Goal: Task Accomplishment & Management: Complete application form

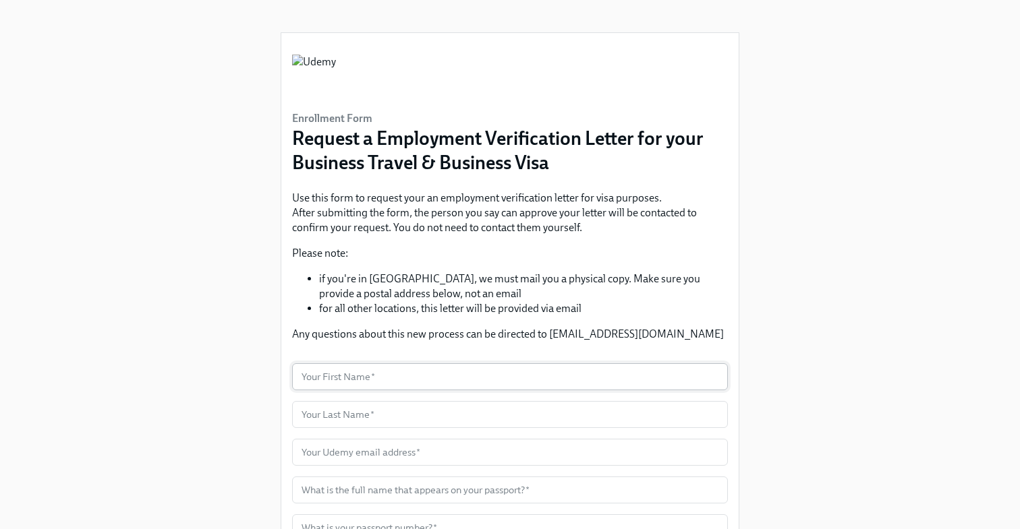
click at [453, 376] on input "text" at bounding box center [510, 377] width 436 height 27
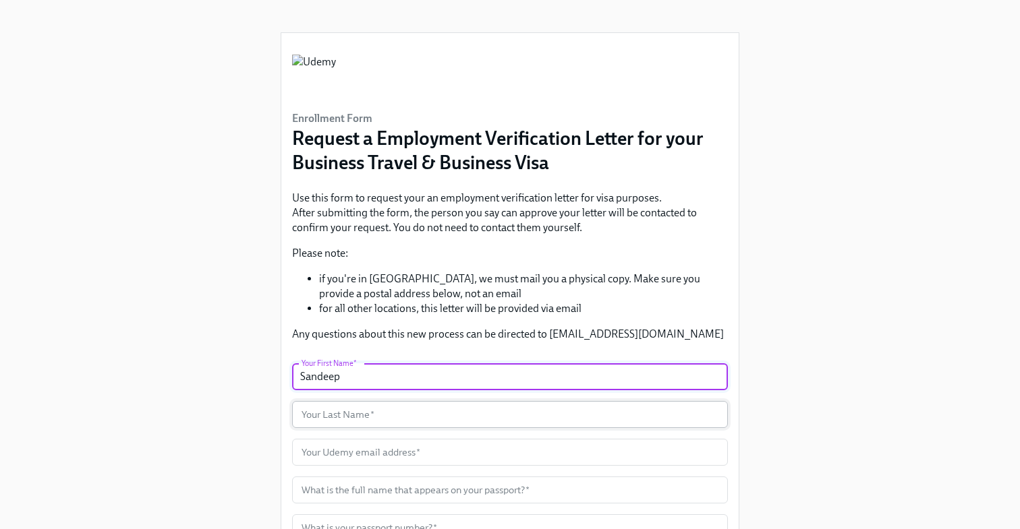
type input "Sandeep"
click at [451, 407] on input "text" at bounding box center [510, 414] width 436 height 27
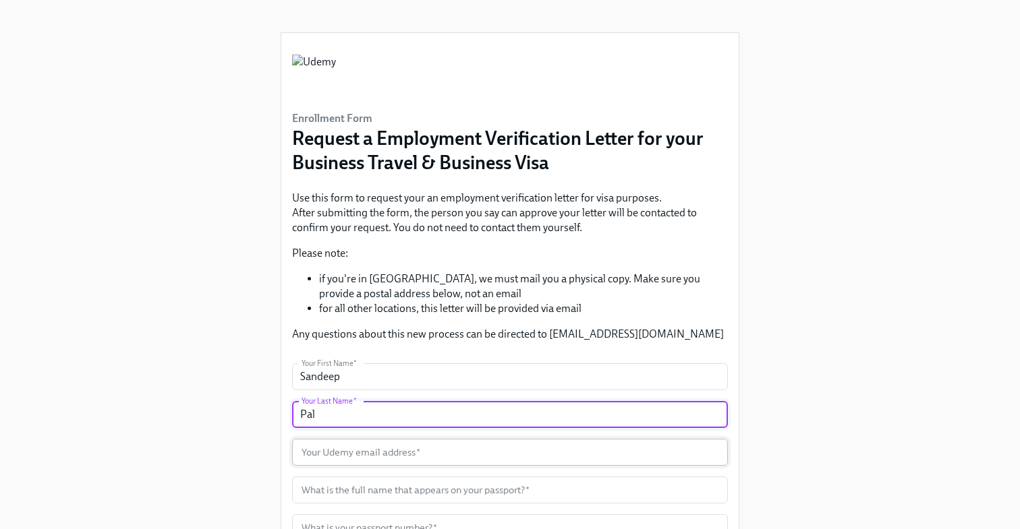
type input "Pal"
click at [430, 461] on input "text" at bounding box center [510, 452] width 436 height 27
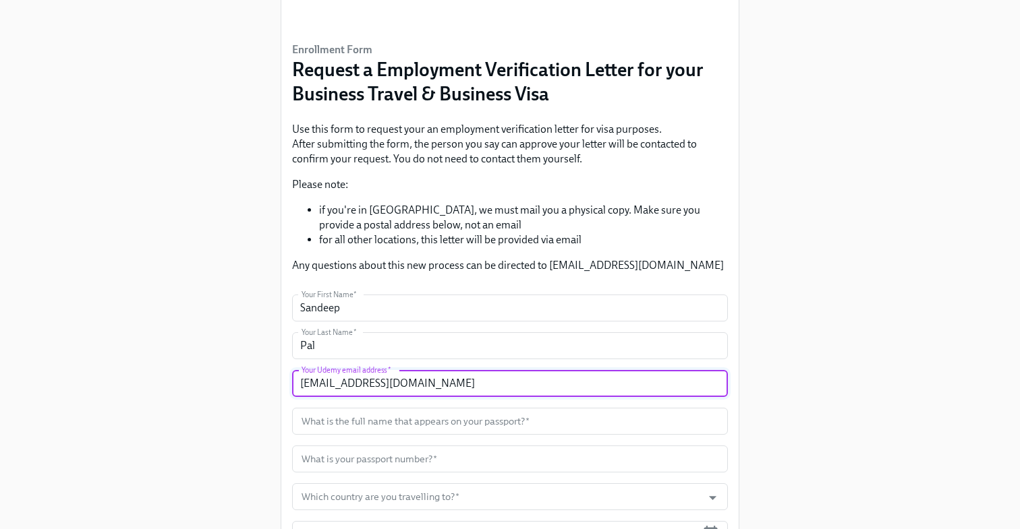
scroll to position [119, 0]
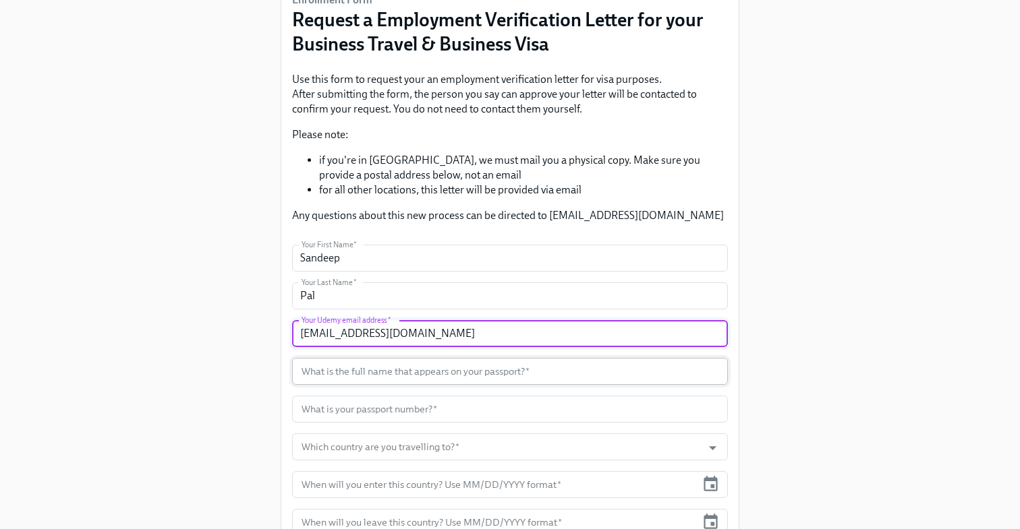
type input "sandeep.pal@udemy.com"
click at [458, 378] on input "text" at bounding box center [510, 371] width 436 height 27
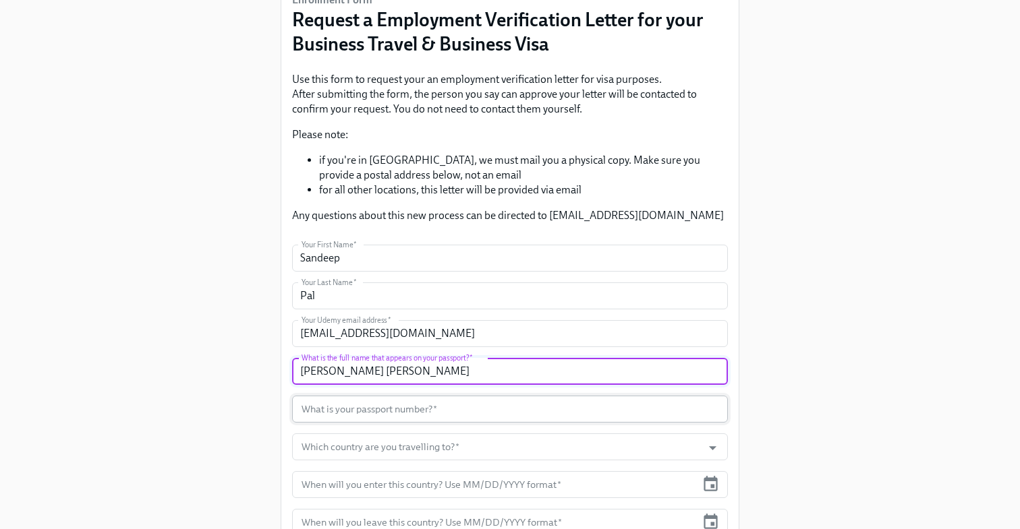
type input "Sandeep Salil Pal"
click at [461, 408] on input "text" at bounding box center [510, 409] width 436 height 27
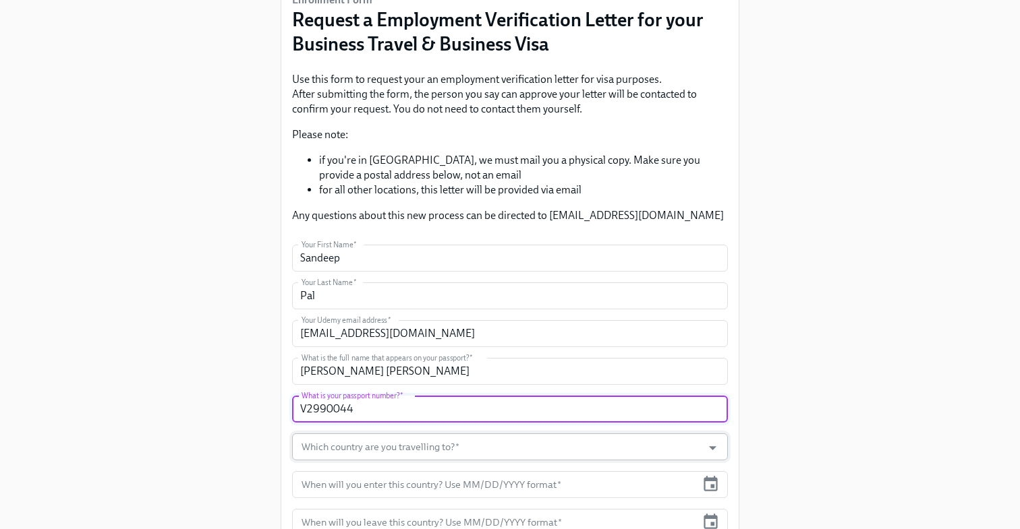
type input "V2990044"
click at [426, 445] on input "Which country are you travelling to?   *" at bounding box center [497, 447] width 397 height 27
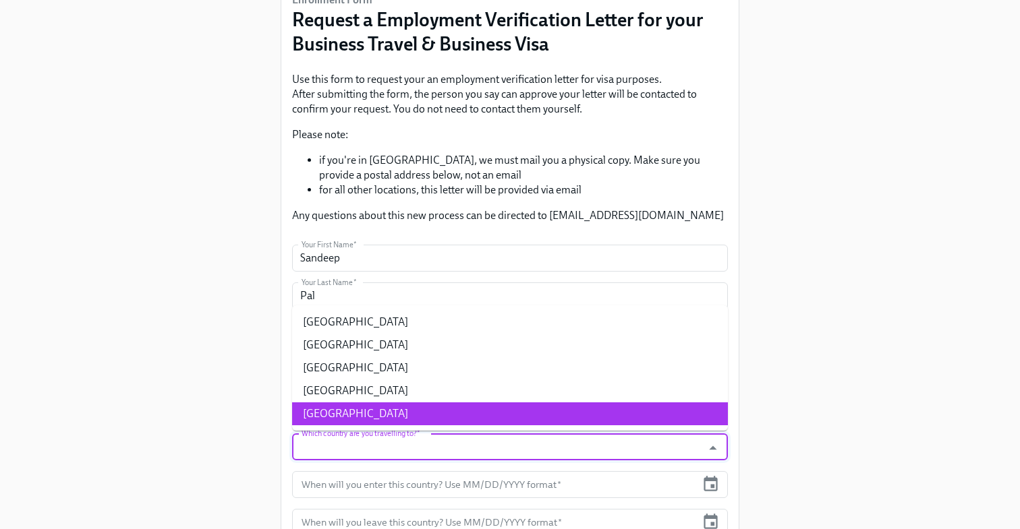
click at [397, 418] on li "USA" at bounding box center [510, 414] width 436 height 23
type input "USA"
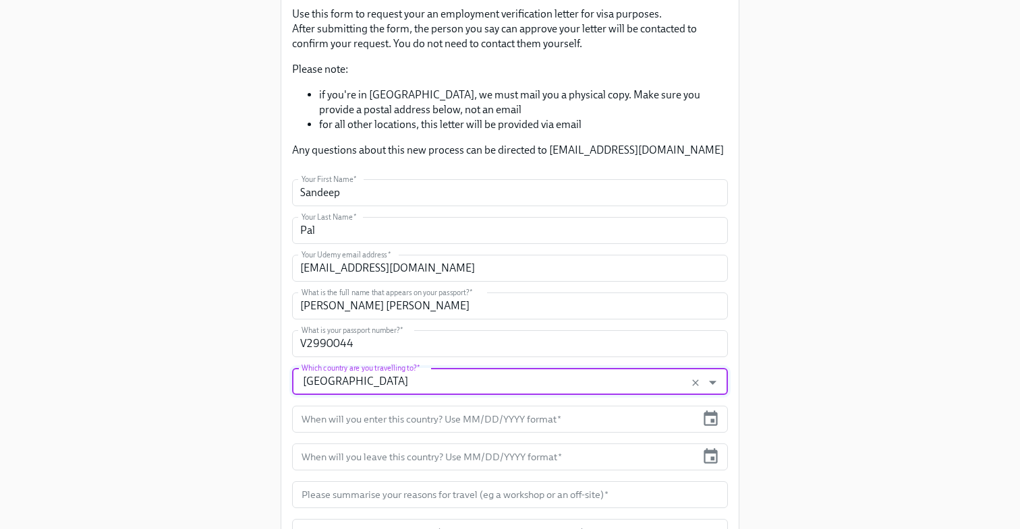
scroll to position [187, 0]
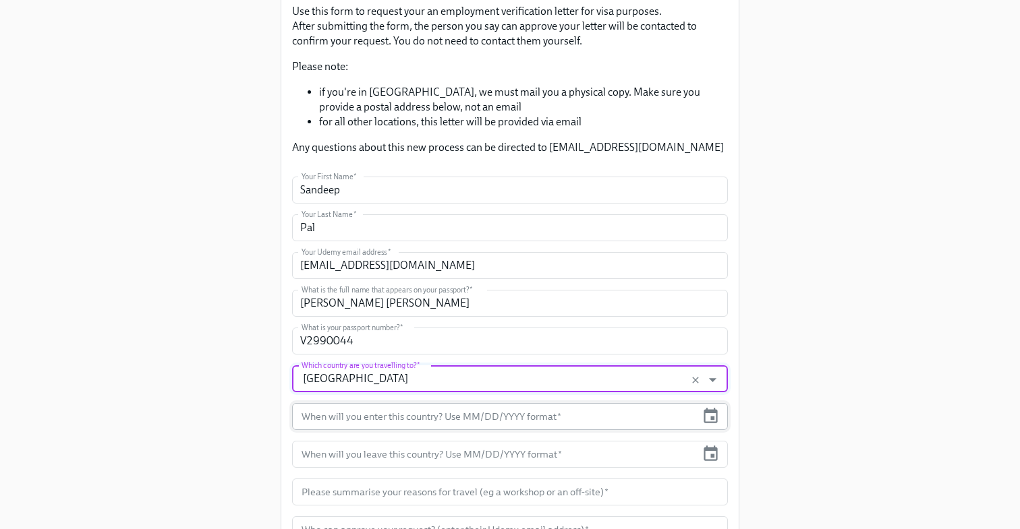
click at [420, 418] on input "text" at bounding box center [494, 416] width 404 height 27
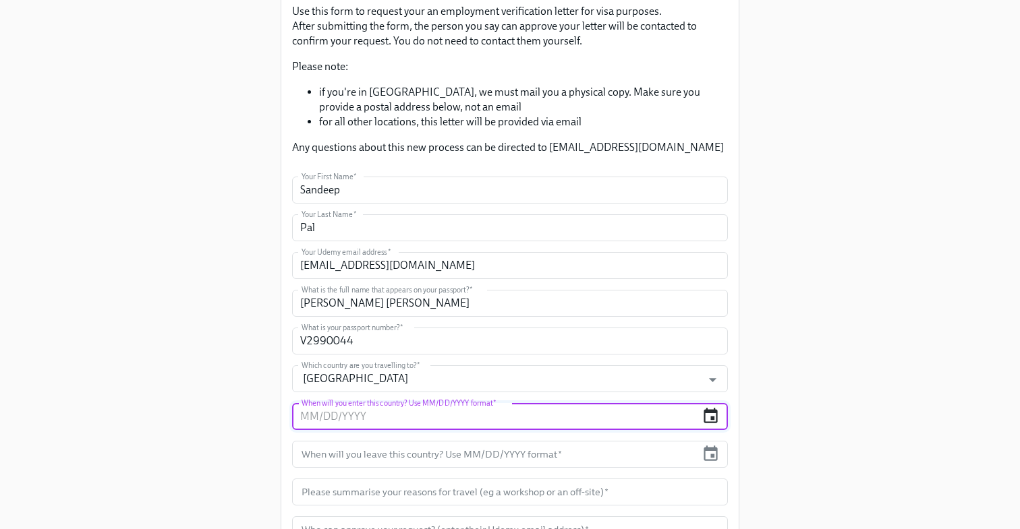
click at [708, 416] on icon "button" at bounding box center [710, 416] width 18 height 18
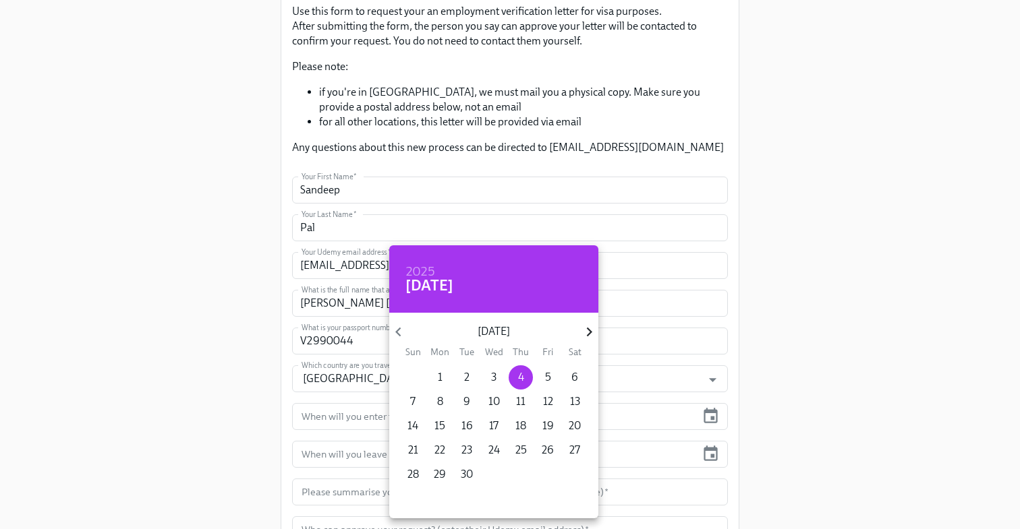
click at [583, 329] on icon "button" at bounding box center [589, 332] width 18 height 18
click at [490, 448] on p "22" at bounding box center [493, 450] width 11 height 15
type input "10/22/2025"
click at [488, 447] on p "22" at bounding box center [493, 450] width 11 height 15
click at [625, 432] on div at bounding box center [510, 264] width 1020 height 529
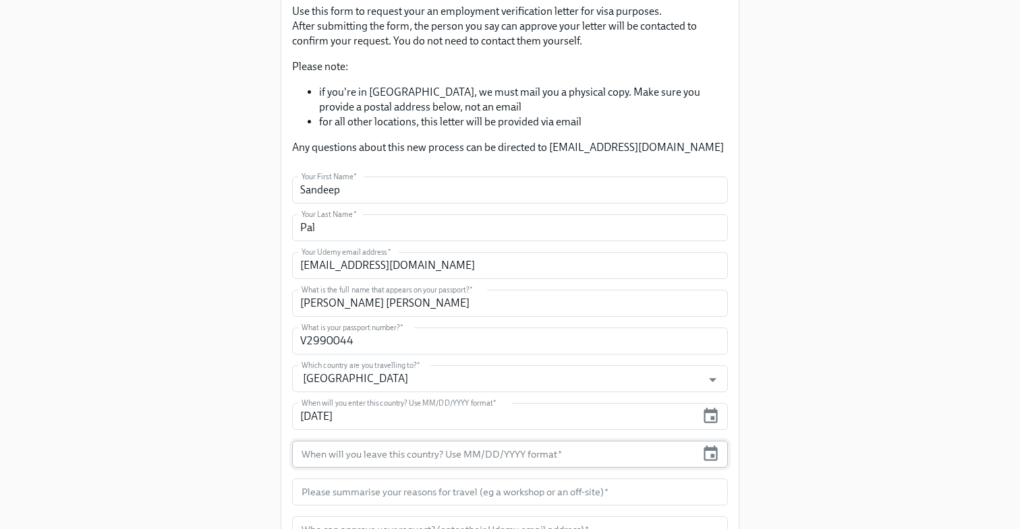
click at [722, 453] on div "When will you leave this country? Use MM/DD/YYYY format *" at bounding box center [510, 454] width 436 height 27
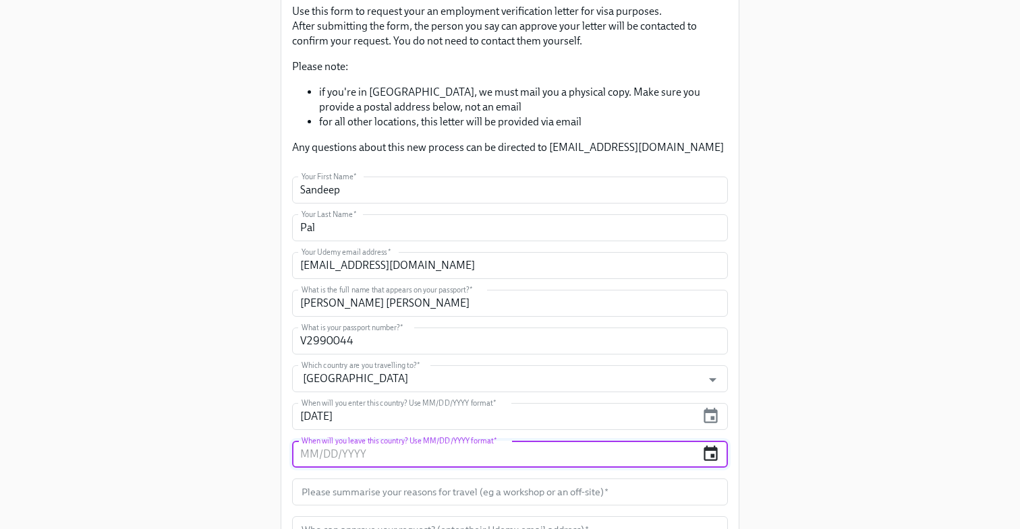
click at [714, 455] on icon "button" at bounding box center [711, 454] width 14 height 16
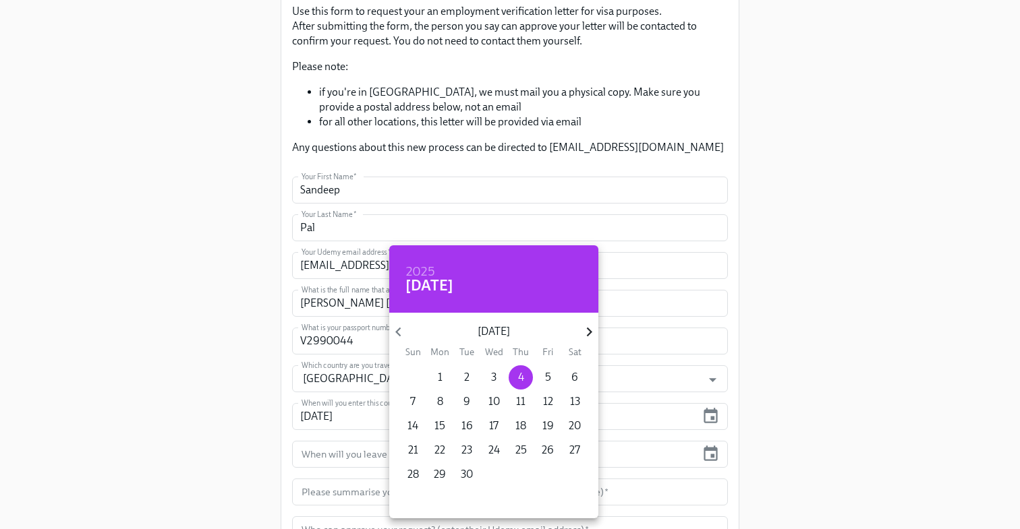
click at [585, 334] on icon "button" at bounding box center [589, 332] width 18 height 18
click at [413, 473] on p "26" at bounding box center [413, 474] width 12 height 15
type input "10/26/2025"
click at [408, 478] on p "26" at bounding box center [413, 474] width 12 height 15
click at [716, 457] on div at bounding box center [510, 264] width 1020 height 529
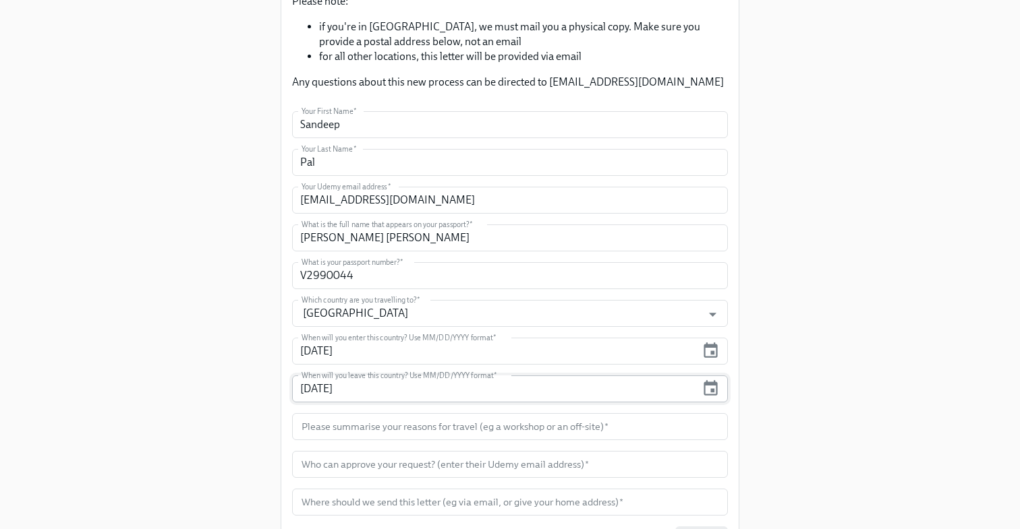
scroll to position [260, 0]
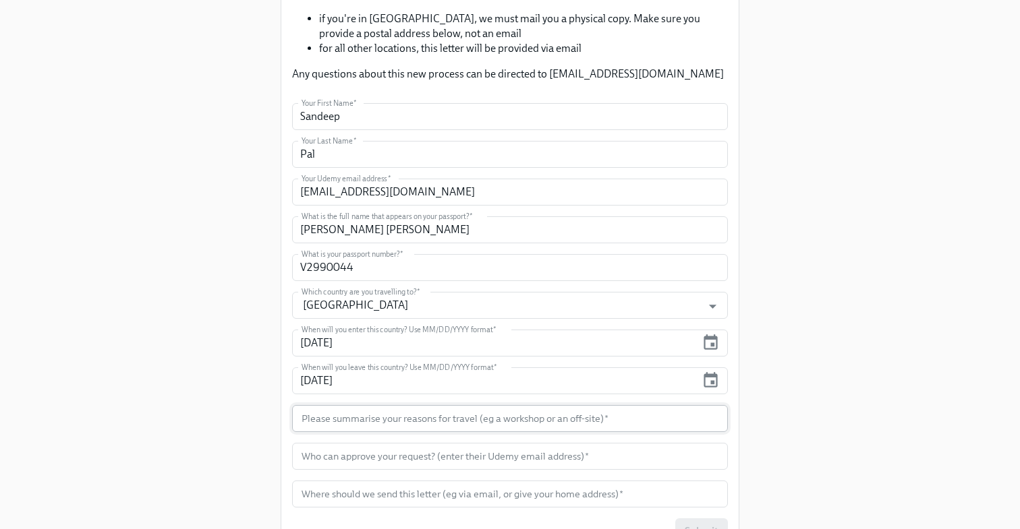
click at [565, 423] on input "text" at bounding box center [510, 418] width 436 height 27
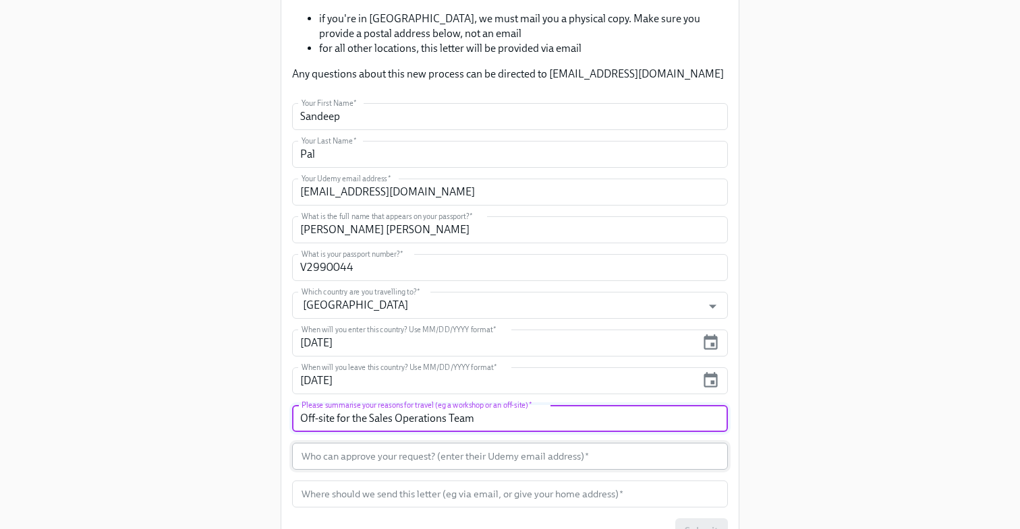
type input "Off-site for the Sales Operations Team"
click at [550, 458] on input "text" at bounding box center [510, 456] width 436 height 27
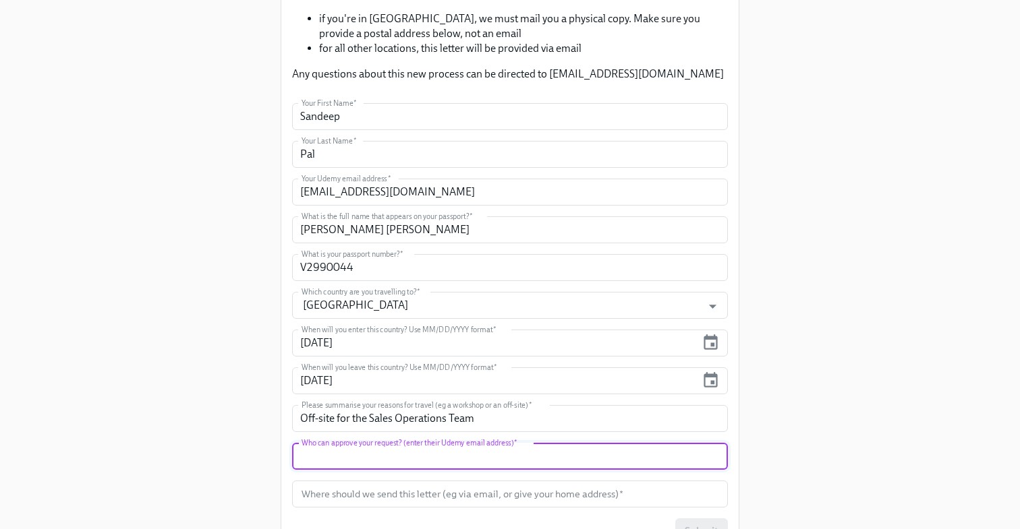
paste input "kershia.naidoo@udemy.com"
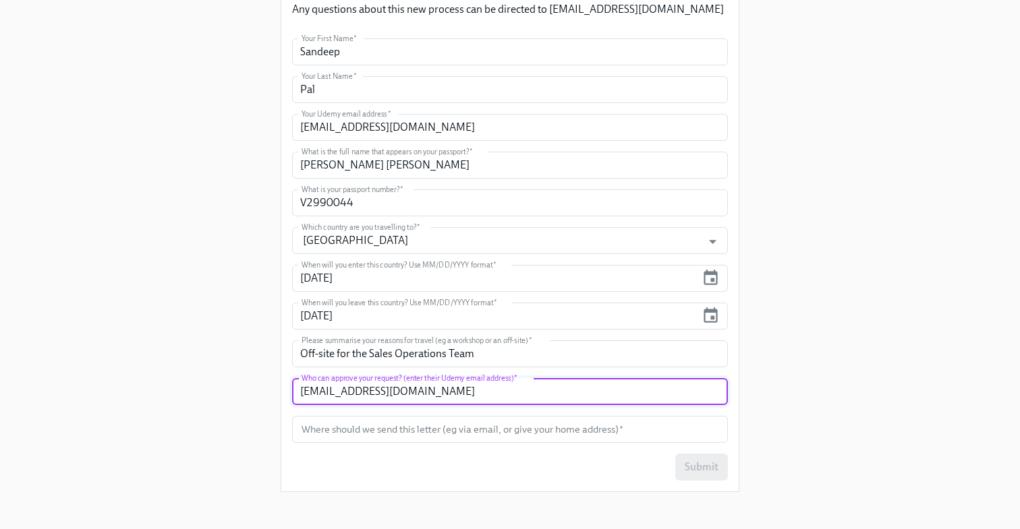
scroll to position [342, 0]
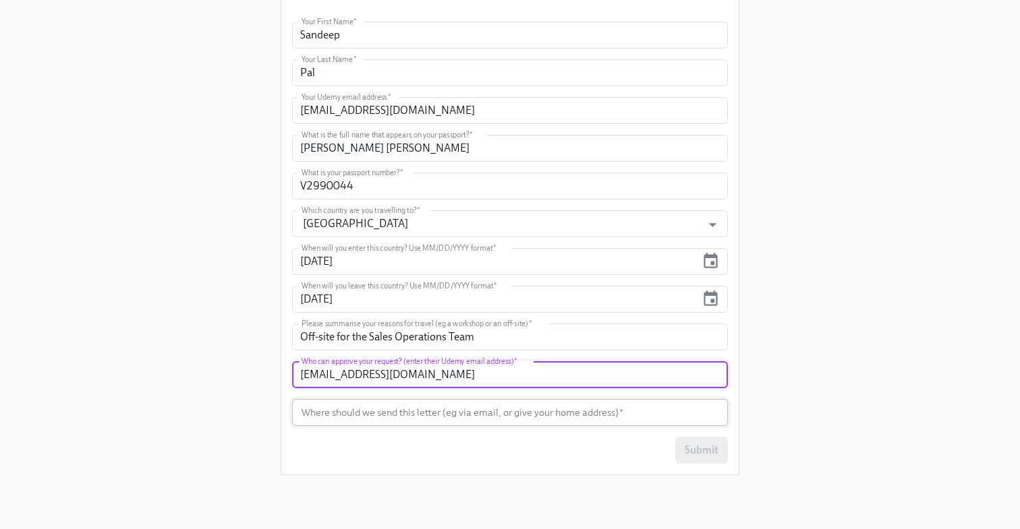
type input "kershia.naidoo@udemy.com"
click at [497, 420] on input "text" at bounding box center [510, 412] width 436 height 27
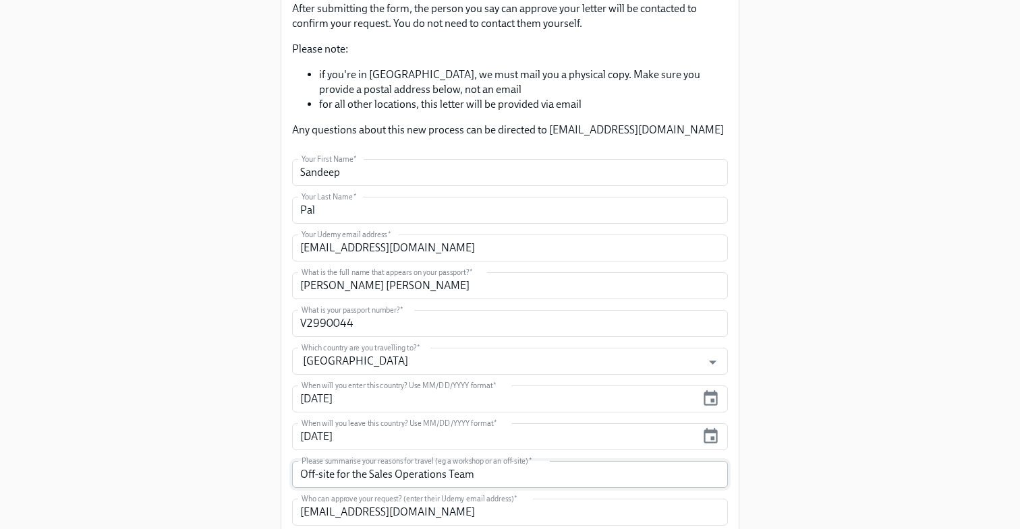
scroll to position [331, 0]
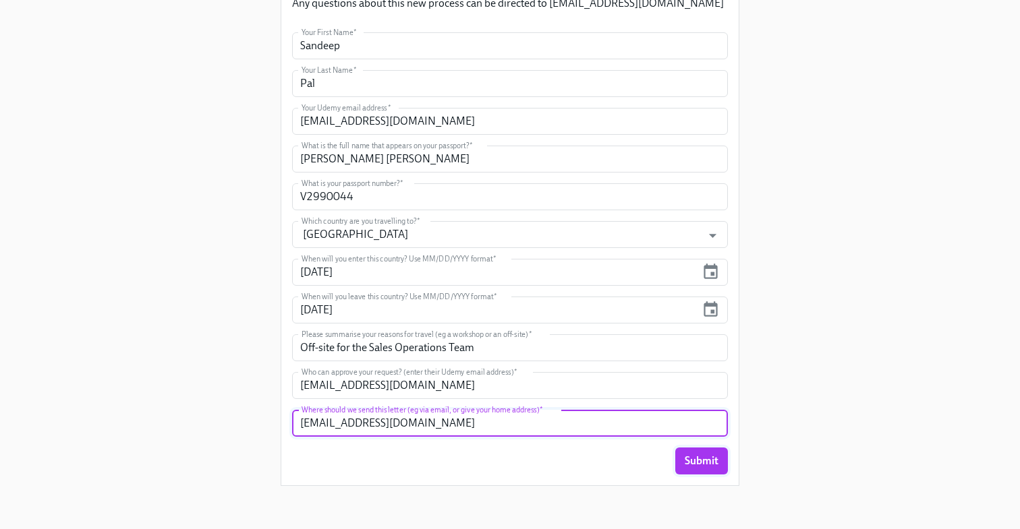
type input "sandeep.pal@udemy.com"
click at [710, 461] on span "Submit" at bounding box center [702, 461] width 34 height 13
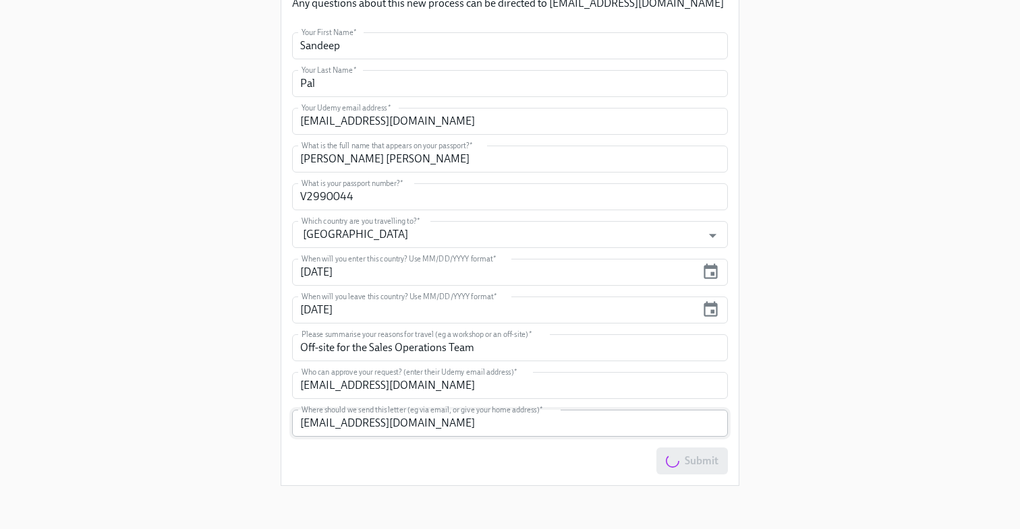
scroll to position [0, 0]
